Goal: Obtain resource: Download file/media

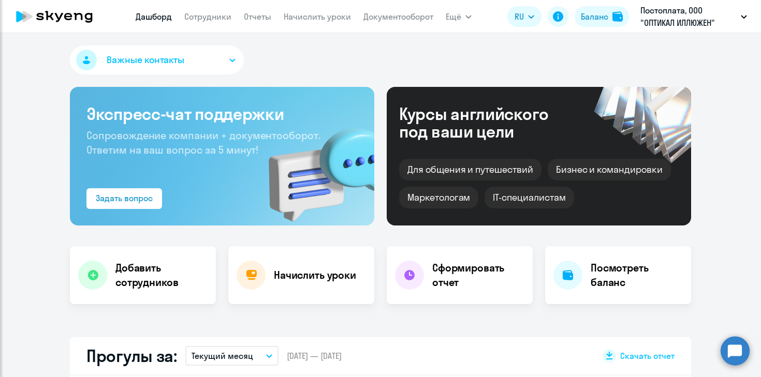
select select "30"
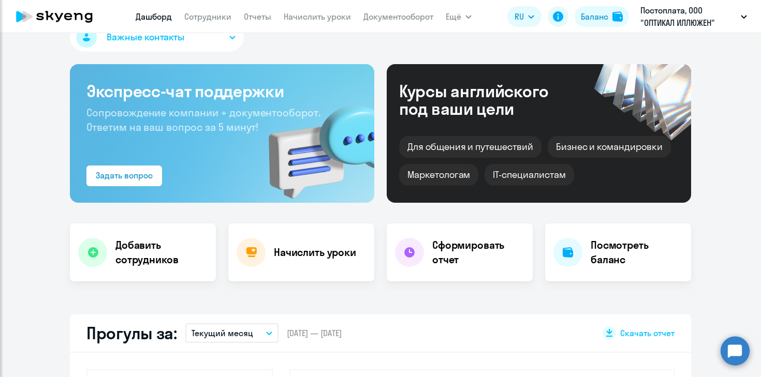
scroll to position [24, 0]
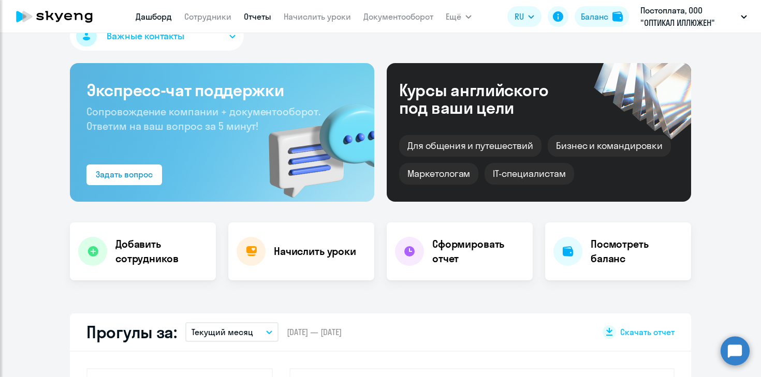
click at [269, 14] on link "Отчеты" at bounding box center [257, 16] width 27 height 10
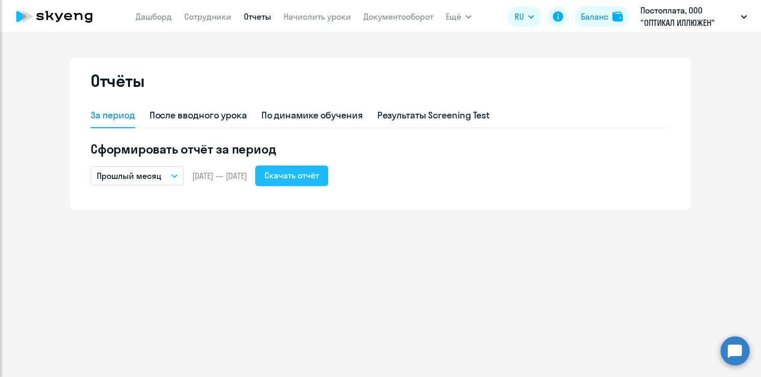
click at [319, 177] on div "Скачать отчёт" at bounding box center [291, 175] width 54 height 12
drag, startPoint x: 338, startPoint y: 174, endPoint x: 631, endPoint y: 3, distance: 339.4
click at [363, 17] on link "Документооборот" at bounding box center [398, 16] width 70 height 10
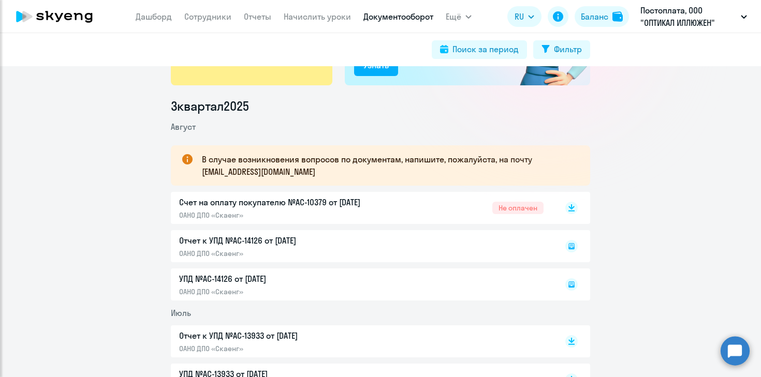
scroll to position [109, 0]
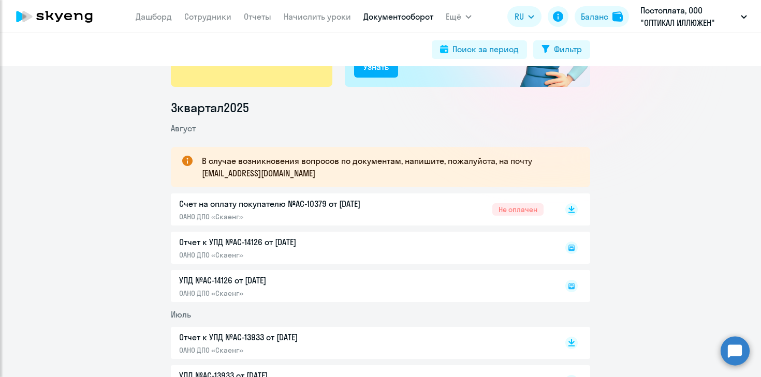
click at [352, 205] on p "Счет на оплату покупателю №AC-10379 от [DATE]" at bounding box center [287, 204] width 217 height 12
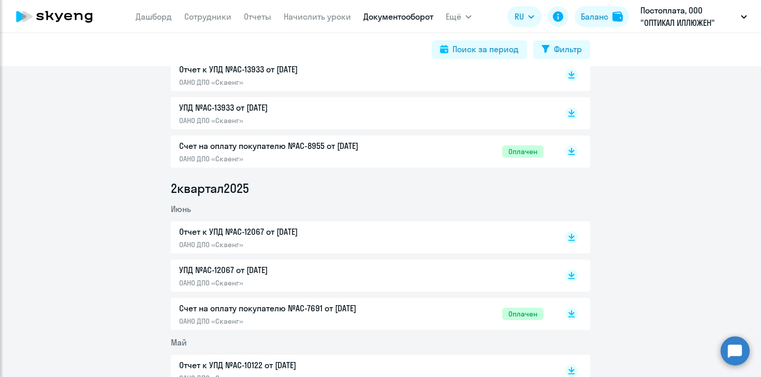
scroll to position [0, 0]
